Goal: Transaction & Acquisition: Purchase product/service

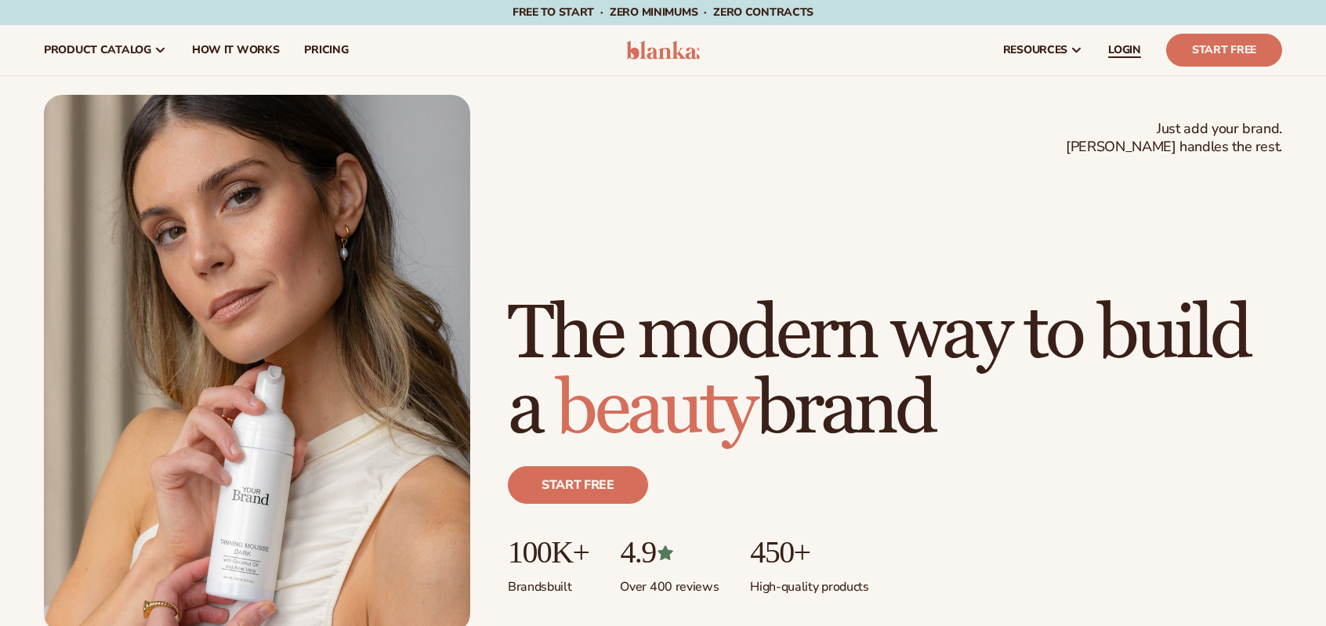
click at [1123, 54] on span "LOGIN" at bounding box center [1124, 50] width 33 height 13
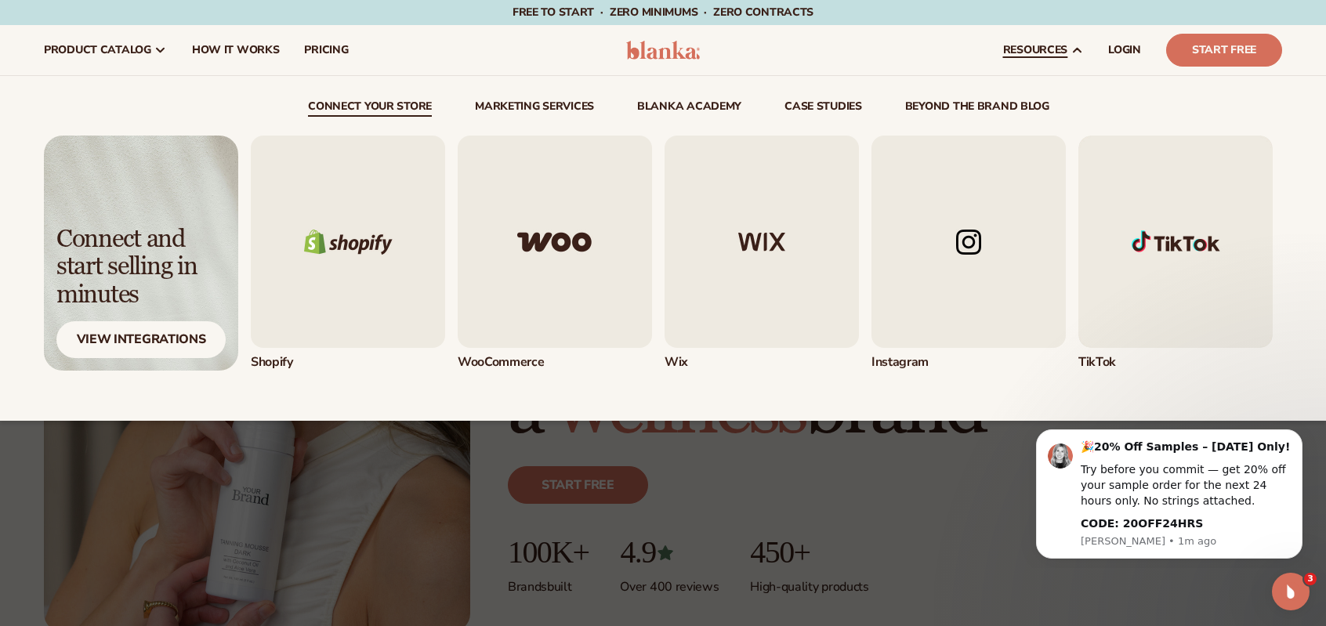
click at [1055, 44] on span "resources" at bounding box center [1035, 50] width 64 height 13
click at [986, 239] on img "4 / 5" at bounding box center [968, 242] width 194 height 212
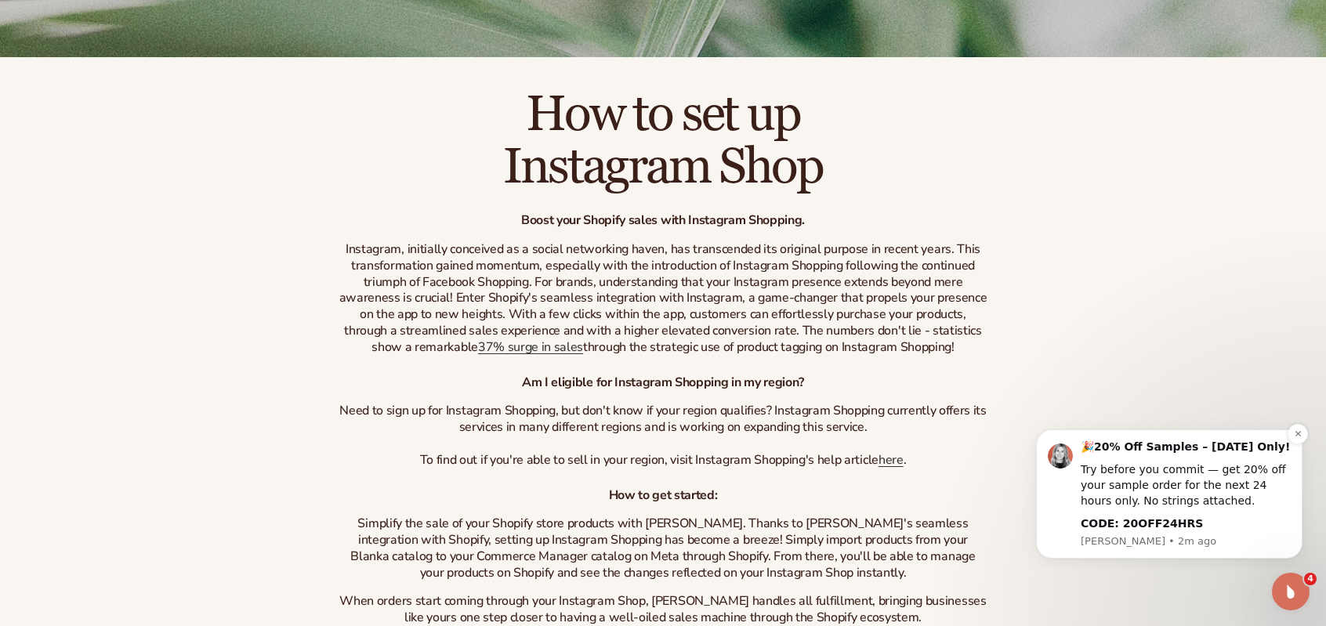
click at [1135, 528] on b "CODE: 20OFF24HRS" at bounding box center [1141, 523] width 122 height 13
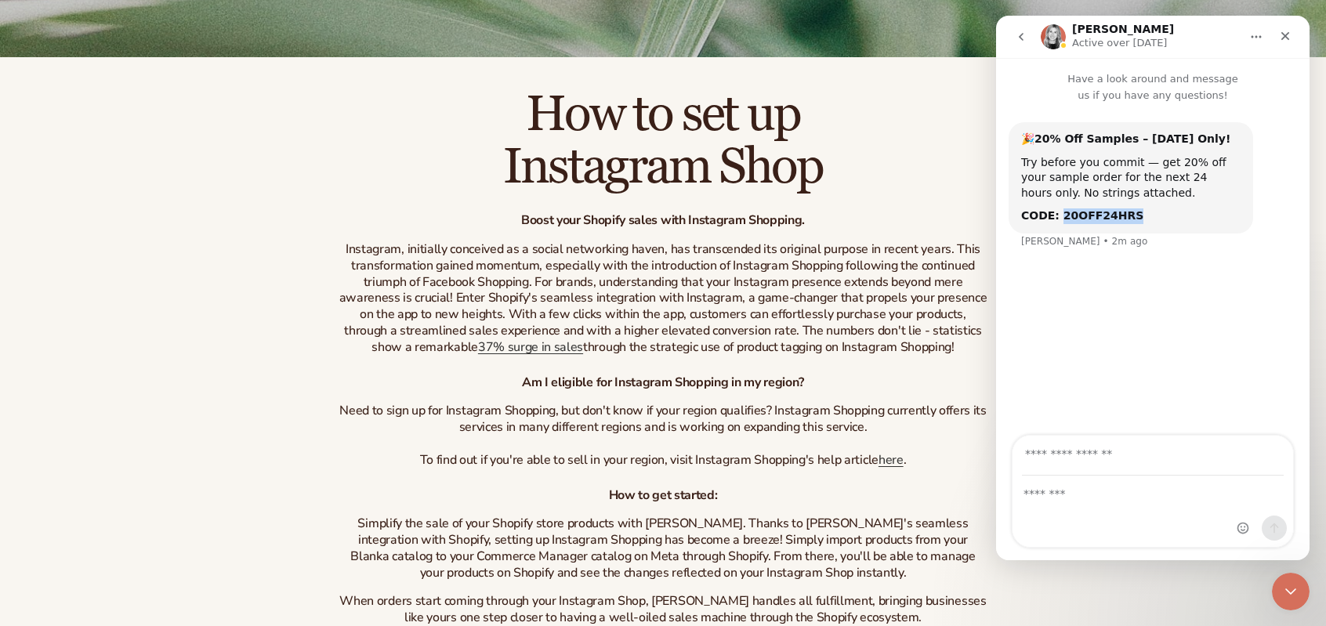
drag, startPoint x: 1053, startPoint y: 222, endPoint x: 1119, endPoint y: 209, distance: 67.0
click at [1119, 209] on b "CODE: 20OFF24HRS" at bounding box center [1082, 215] width 122 height 13
copy b "20OFF24HRS"
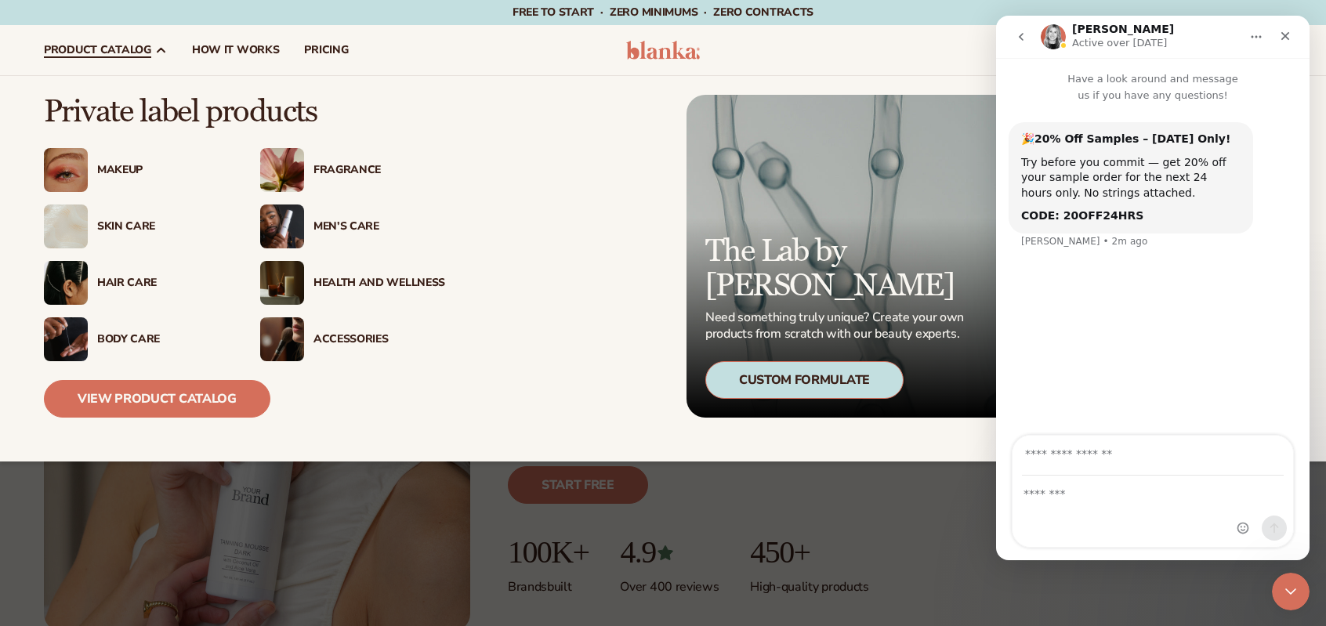
click at [327, 213] on div "Men’s Care" at bounding box center [352, 226] width 185 height 44
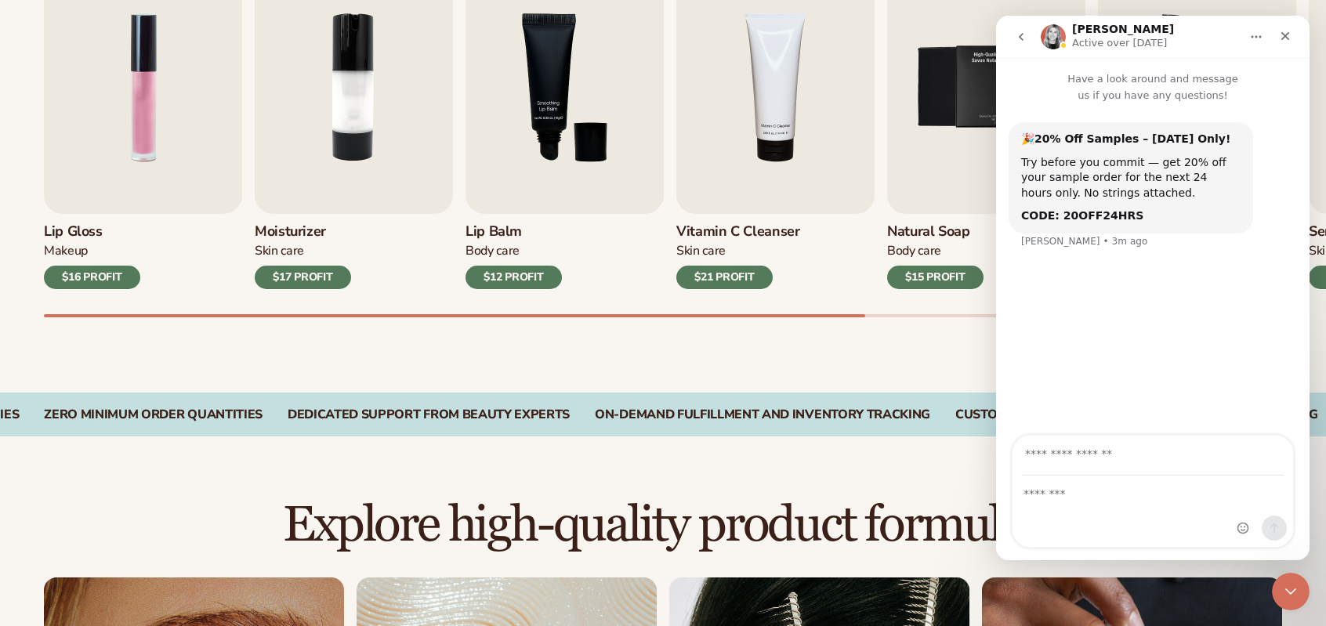
scroll to position [627, 0]
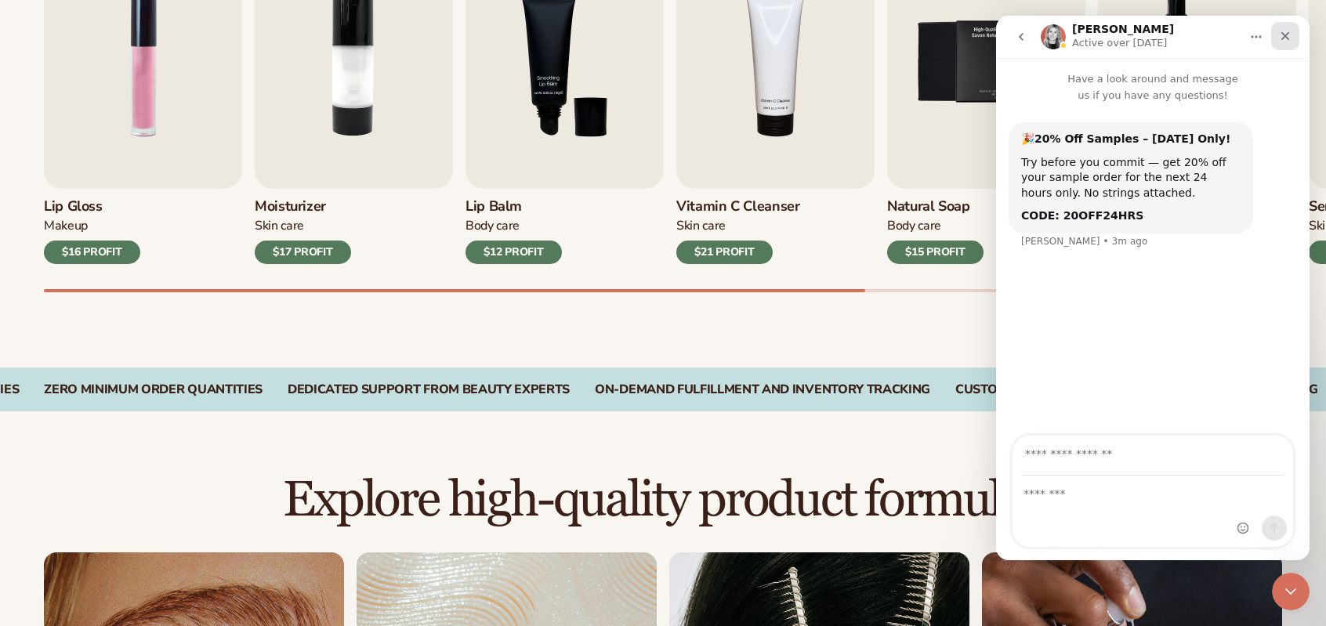
click at [1282, 31] on icon "Close" at bounding box center [1285, 36] width 13 height 13
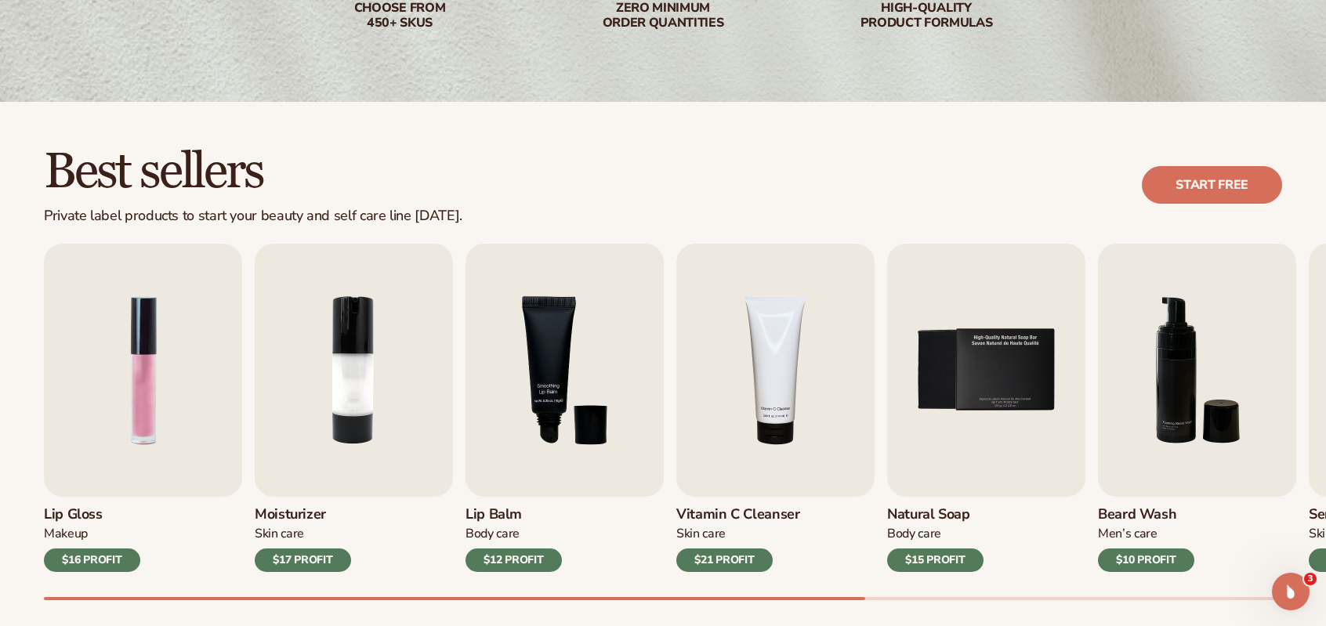
scroll to position [392, 0]
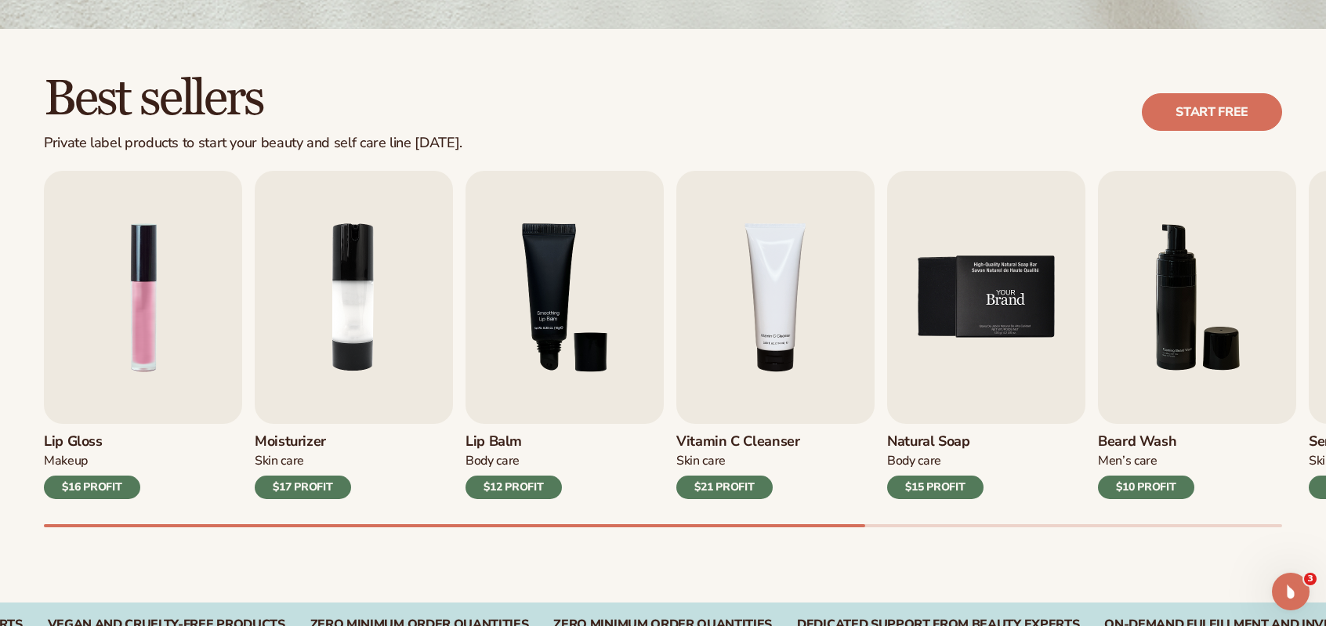
click at [995, 299] on img "5 / 9" at bounding box center [986, 297] width 198 height 253
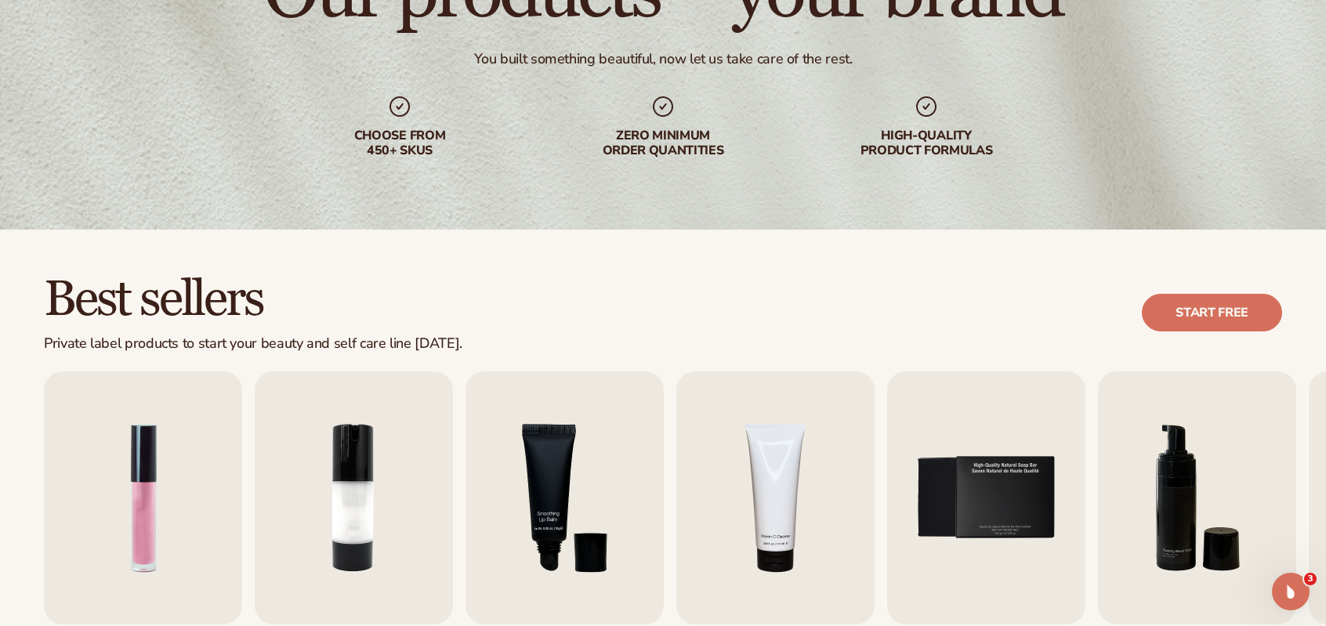
scroll to position [78, 0]
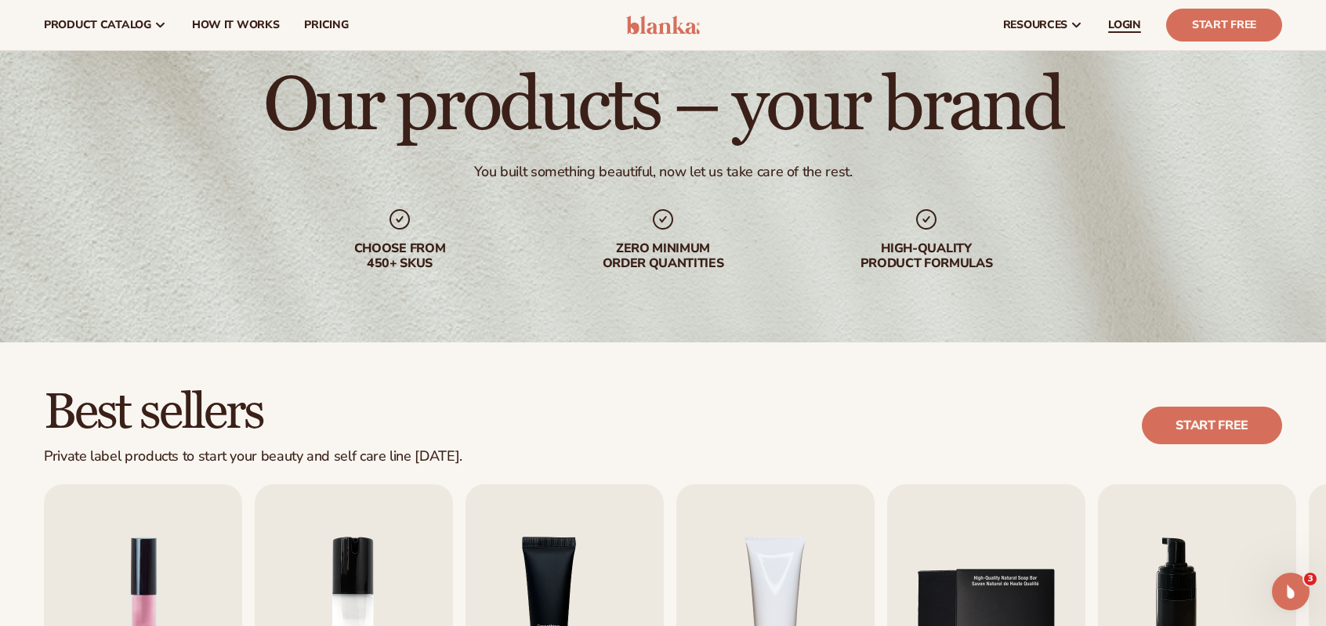
click at [1120, 37] on link "LOGIN" at bounding box center [1124, 25] width 58 height 50
